Goal: Find specific page/section: Find specific page/section

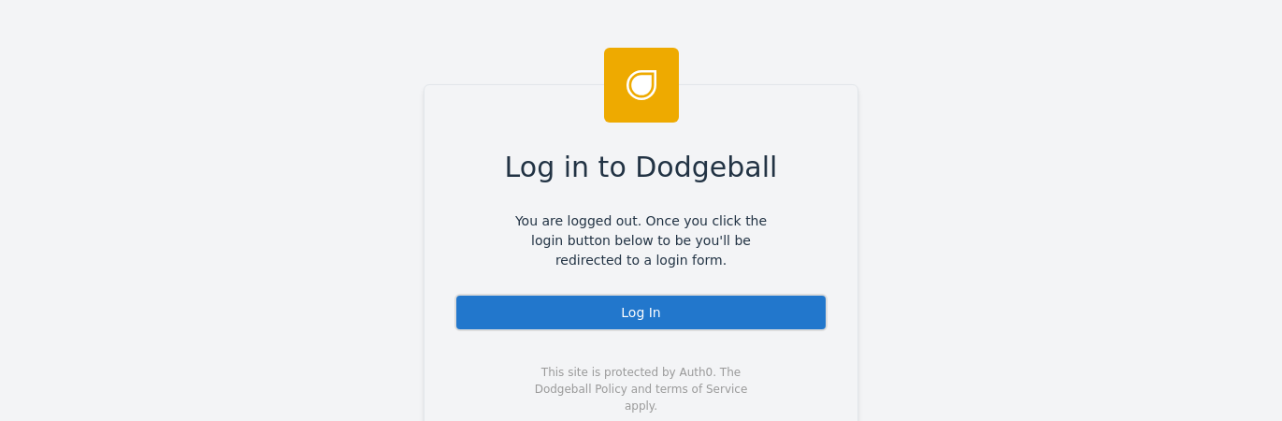
click at [671, 324] on div "Log In" at bounding box center [641, 312] width 373 height 37
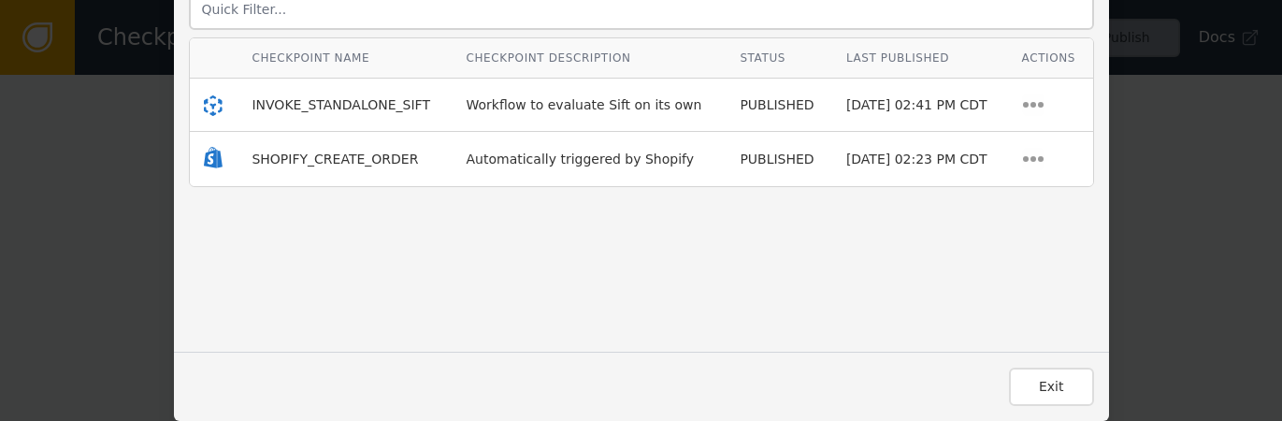
scroll to position [275, 0]
click at [1032, 396] on button "Exit" at bounding box center [1051, 387] width 85 height 38
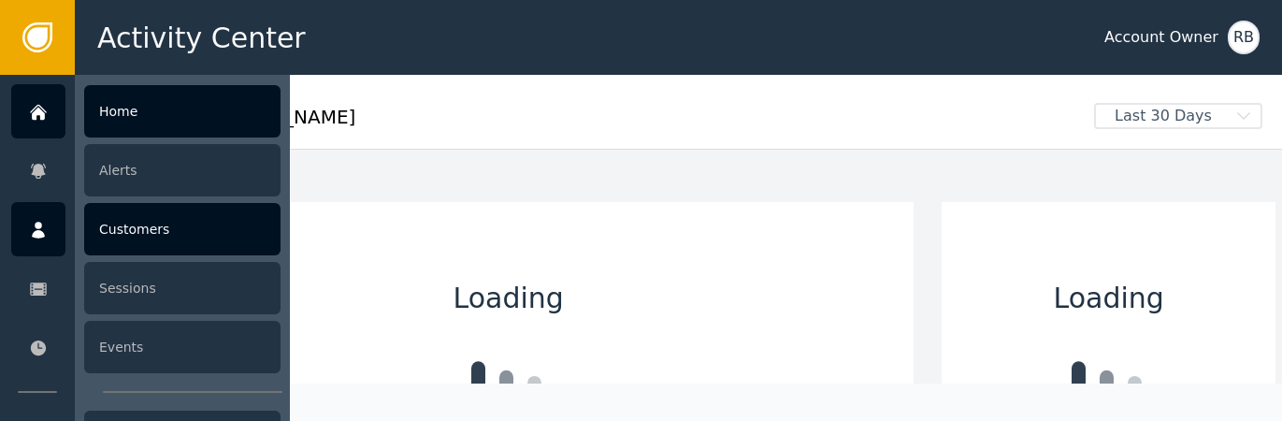
click at [115, 241] on div "Customers" at bounding box center [182, 229] width 196 height 52
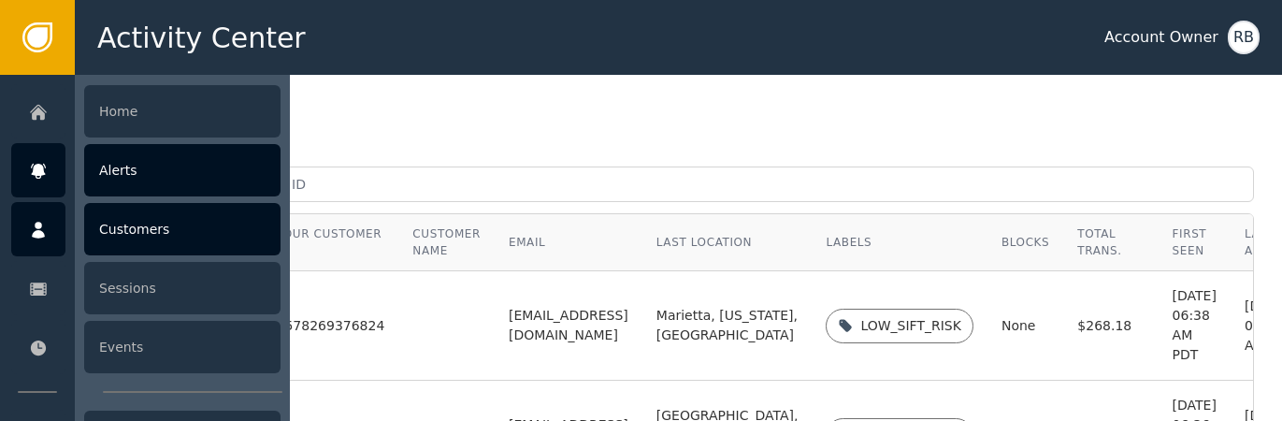
click at [51, 186] on div at bounding box center [38, 170] width 54 height 54
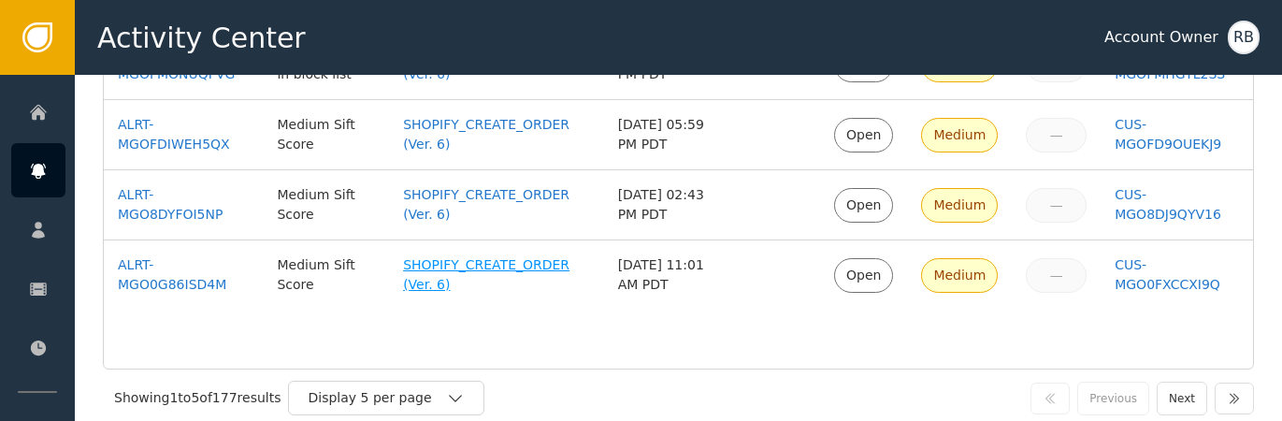
scroll to position [364, 0]
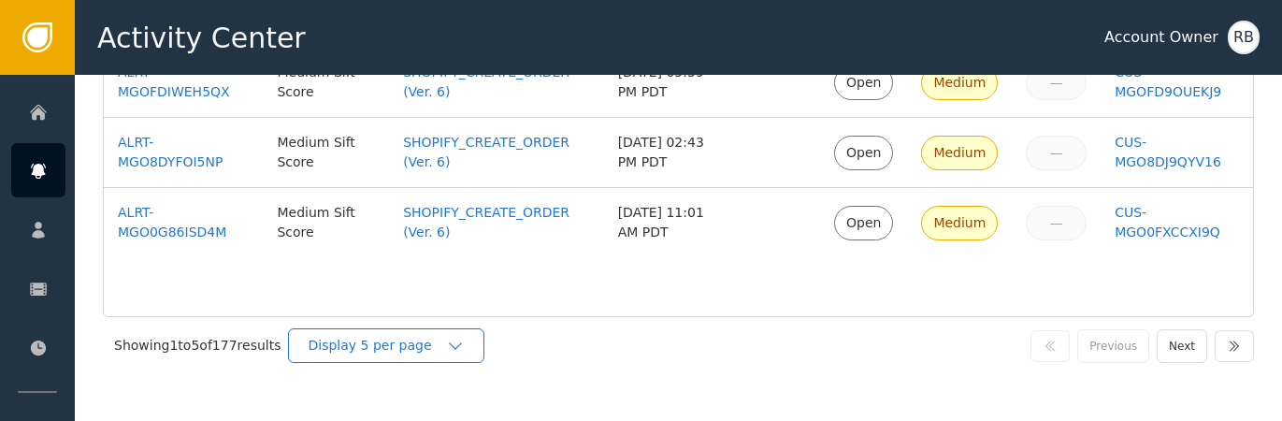
click at [465, 344] on icon "button" at bounding box center [455, 346] width 19 height 19
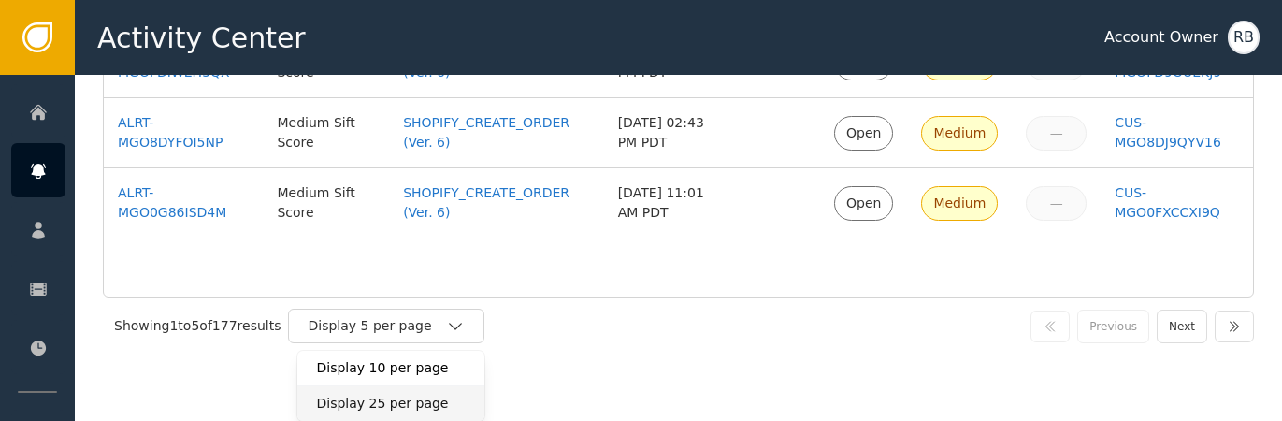
click at [431, 403] on div "Display 25 per page" at bounding box center [391, 404] width 150 height 20
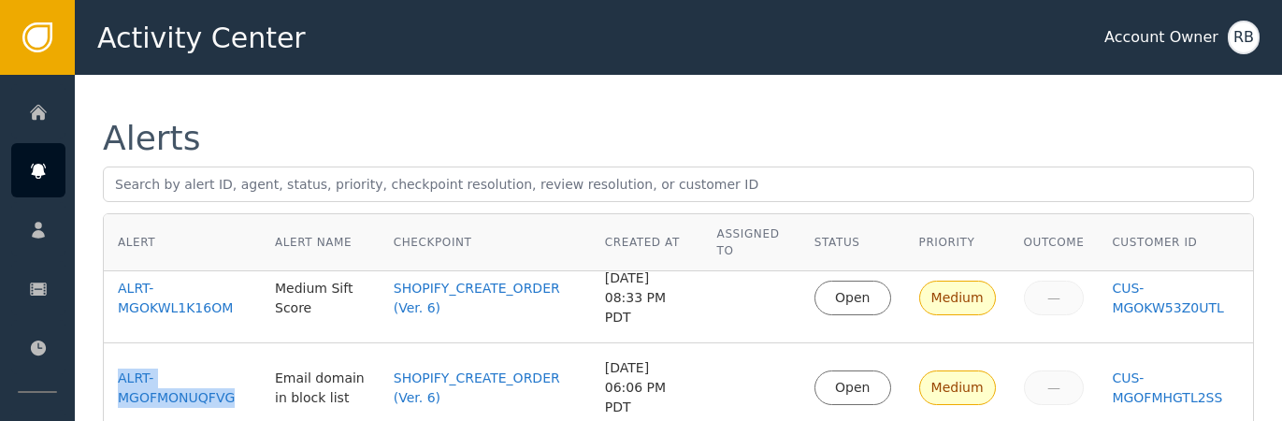
scroll to position [0, 0]
